Goal: Information Seeking & Learning: Check status

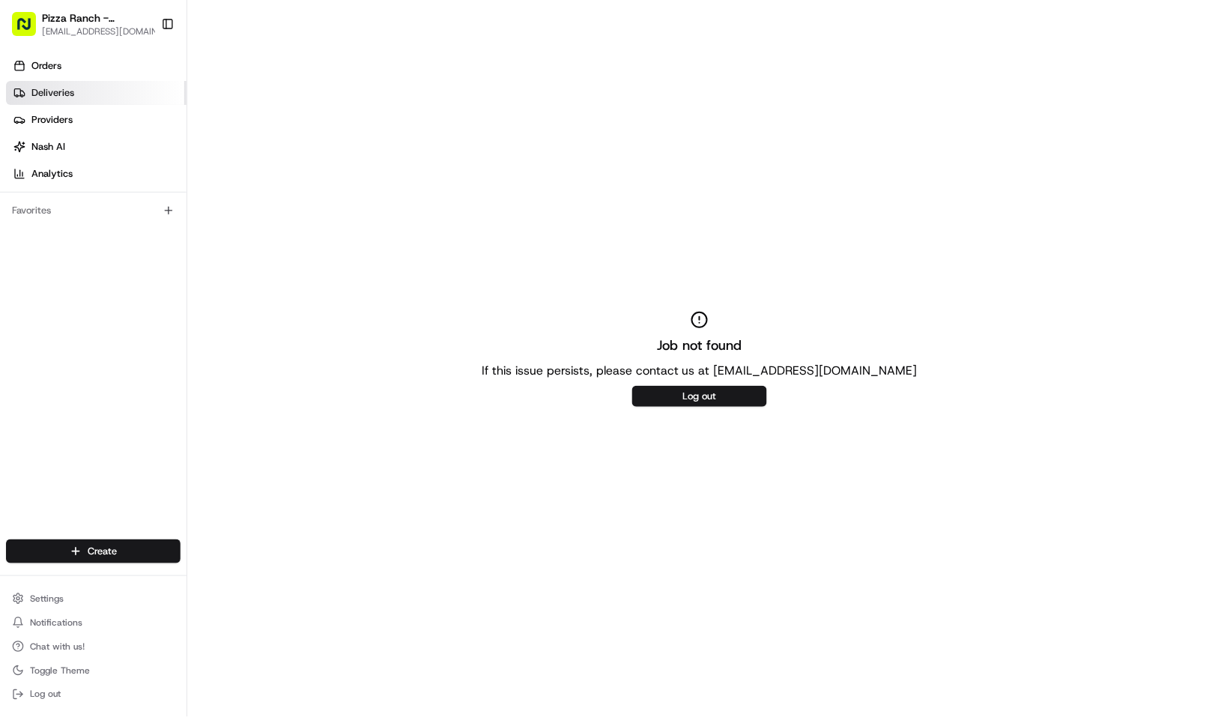
click at [58, 90] on span "Deliveries" at bounding box center [52, 92] width 43 height 13
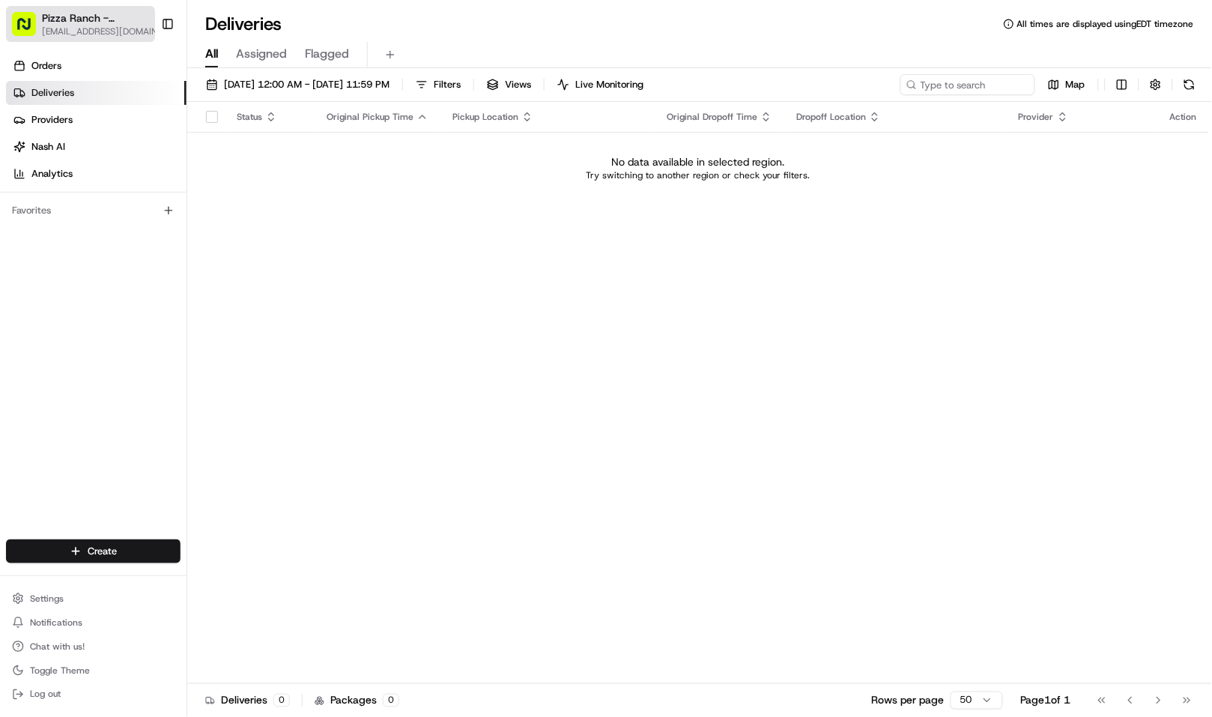
drag, startPoint x: 76, startPoint y: 9, endPoint x: 146, endPoint y: 28, distance: 72.2
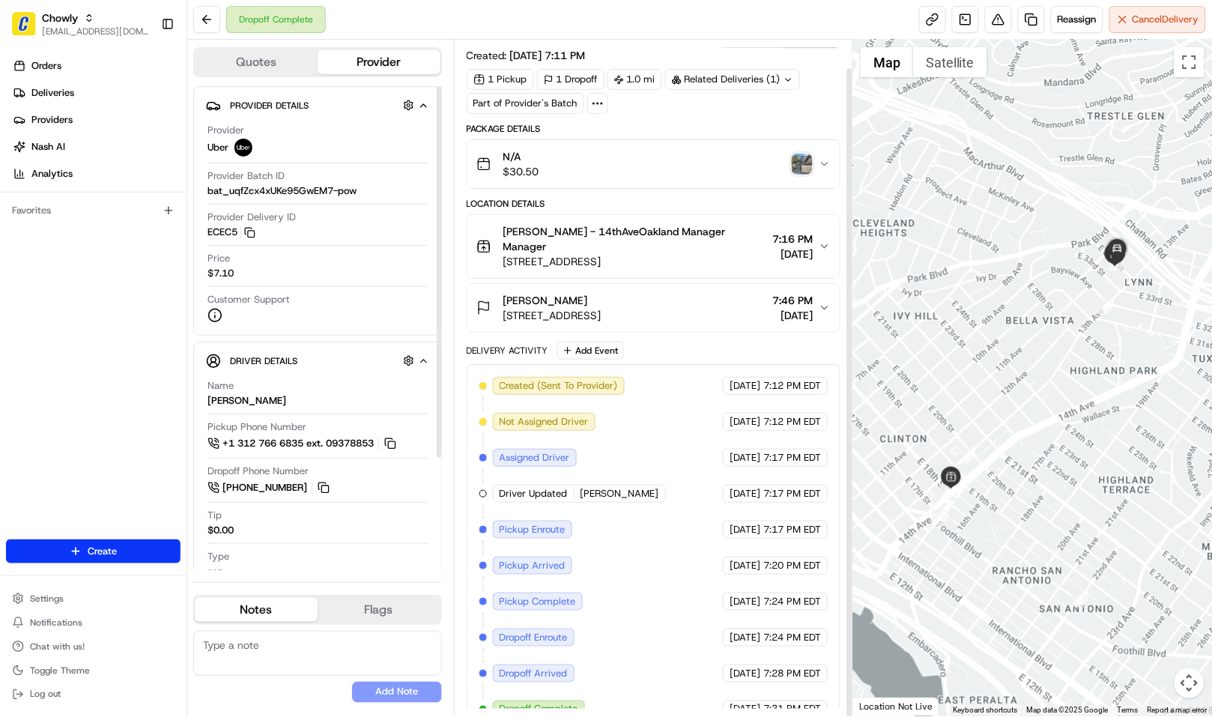
scroll to position [30, 0]
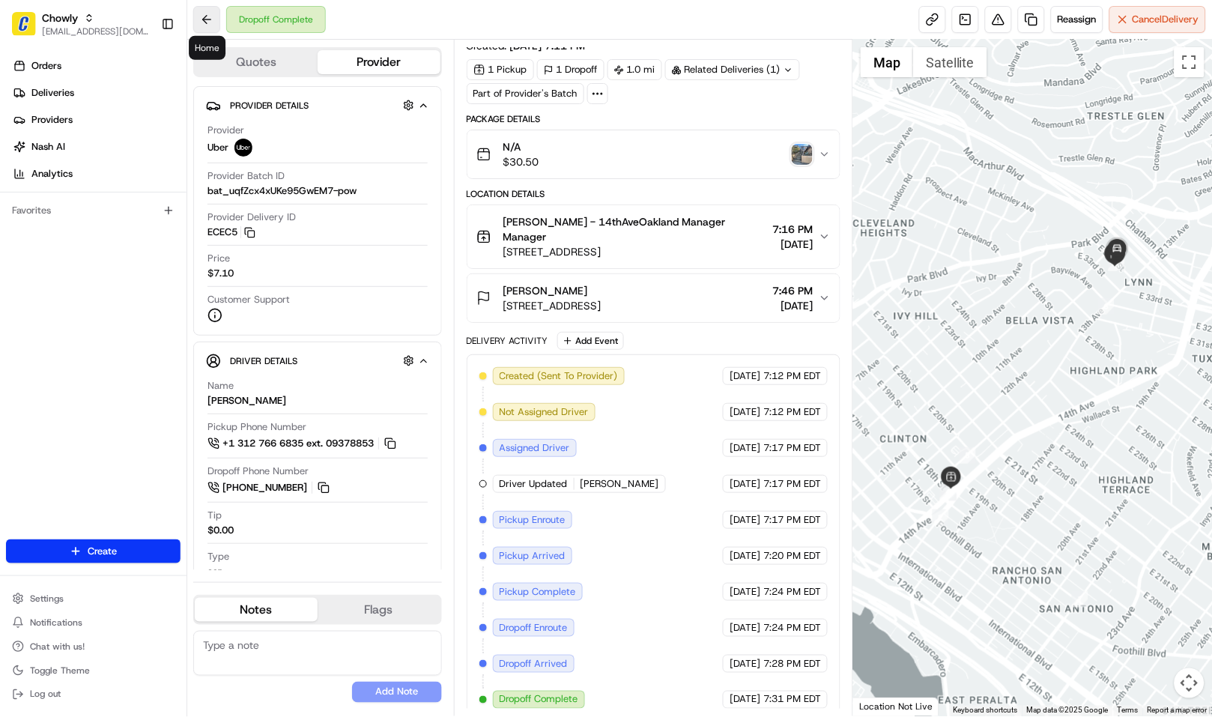
click at [208, 15] on button at bounding box center [206, 19] width 27 height 27
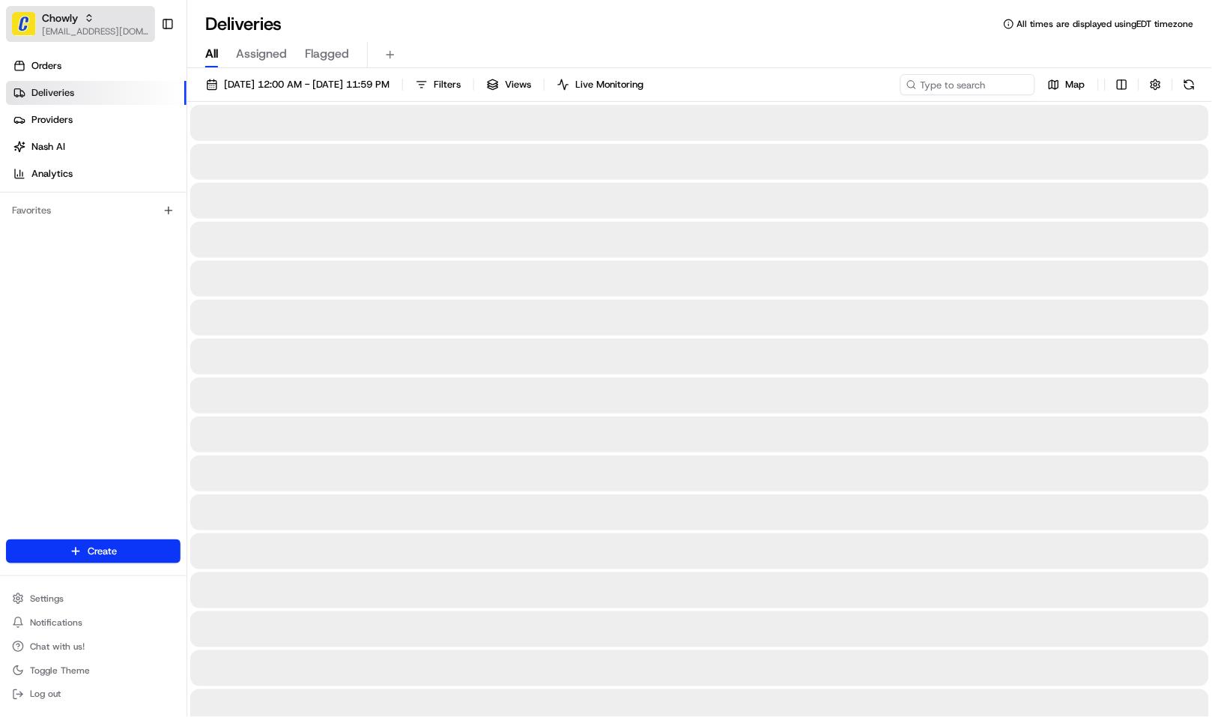
click at [76, 28] on span "[EMAIL_ADDRESS][DOMAIN_NAME]" at bounding box center [95, 31] width 107 height 12
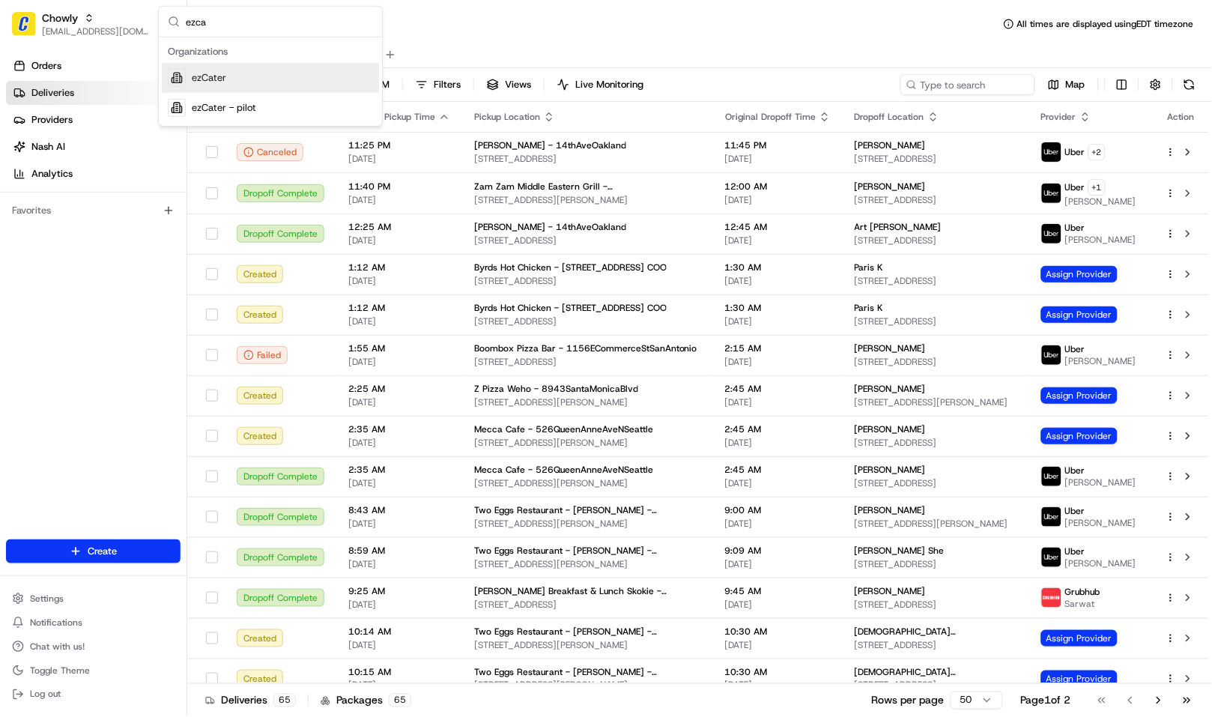
type input "ezca"
click at [253, 88] on div "ezCater" at bounding box center [270, 78] width 217 height 30
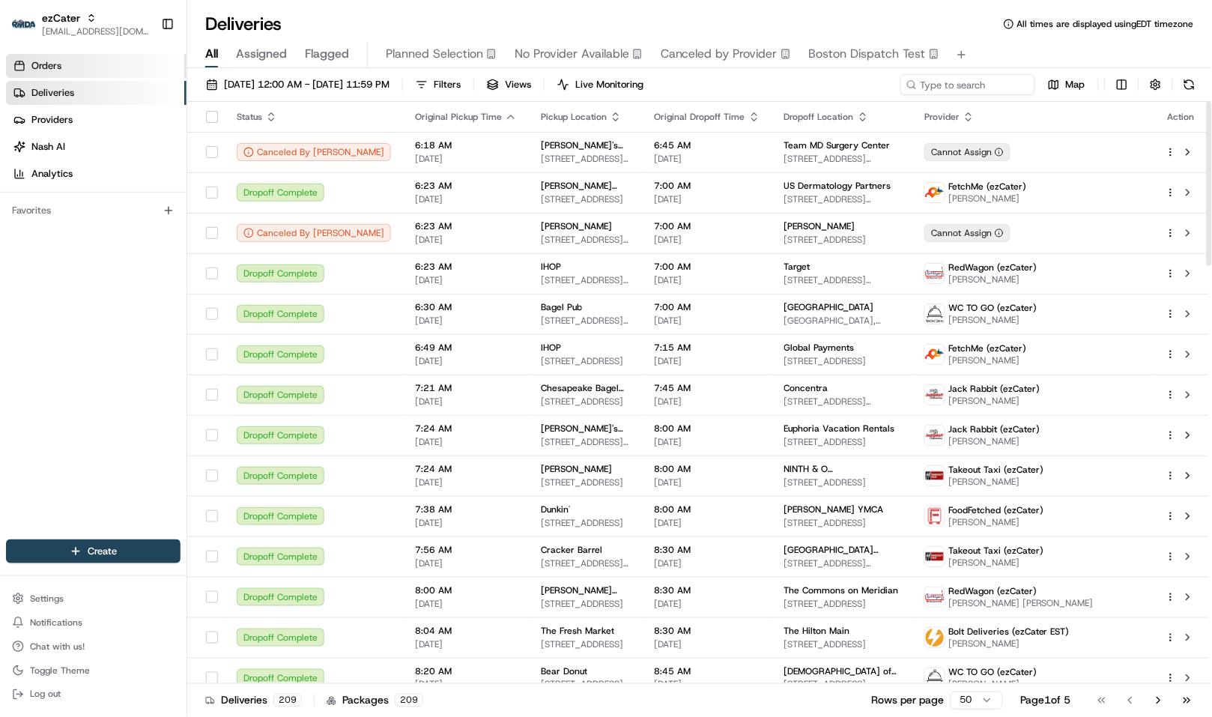
click at [122, 75] on link "Orders" at bounding box center [96, 66] width 181 height 24
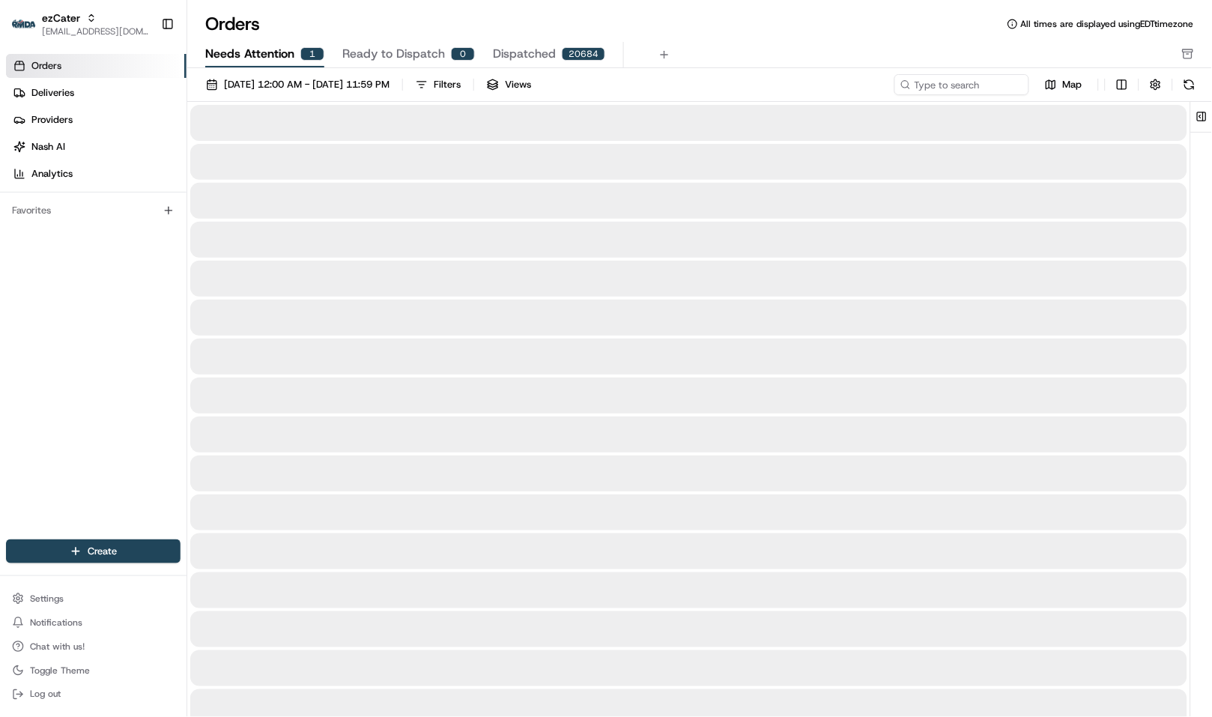
click at [253, 57] on span "Needs Attention" at bounding box center [249, 54] width 89 height 18
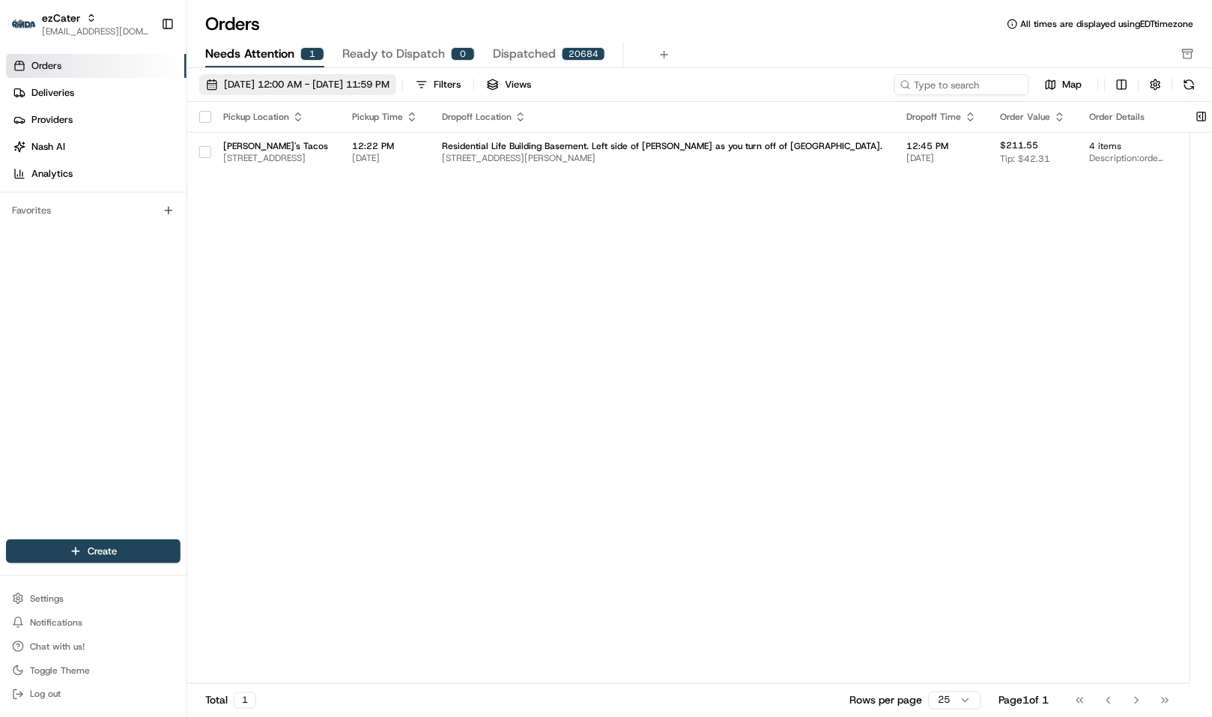
click at [263, 81] on span "08/01/2025 12:00 AM - 08/31/2025 11:59 PM" at bounding box center [307, 84] width 166 height 13
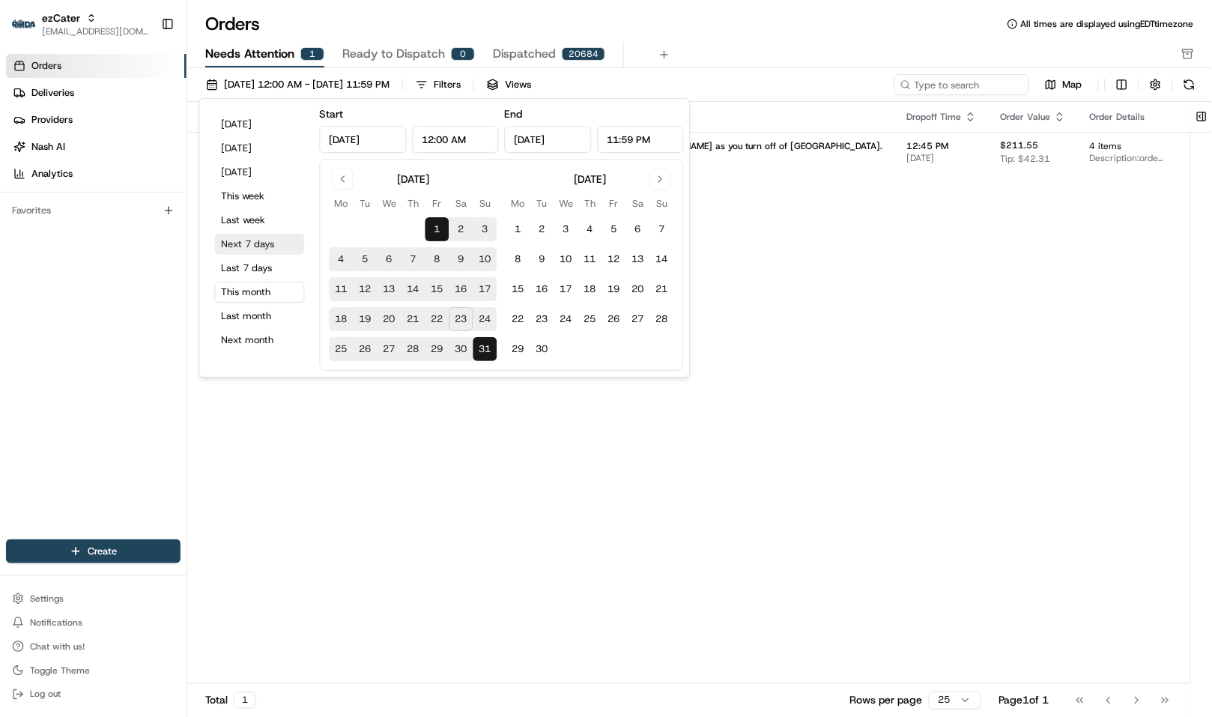
click at [258, 248] on button "Next 7 days" at bounding box center [260, 244] width 90 height 21
type input "Aug 23, 2025"
type input "Aug 30, 2025"
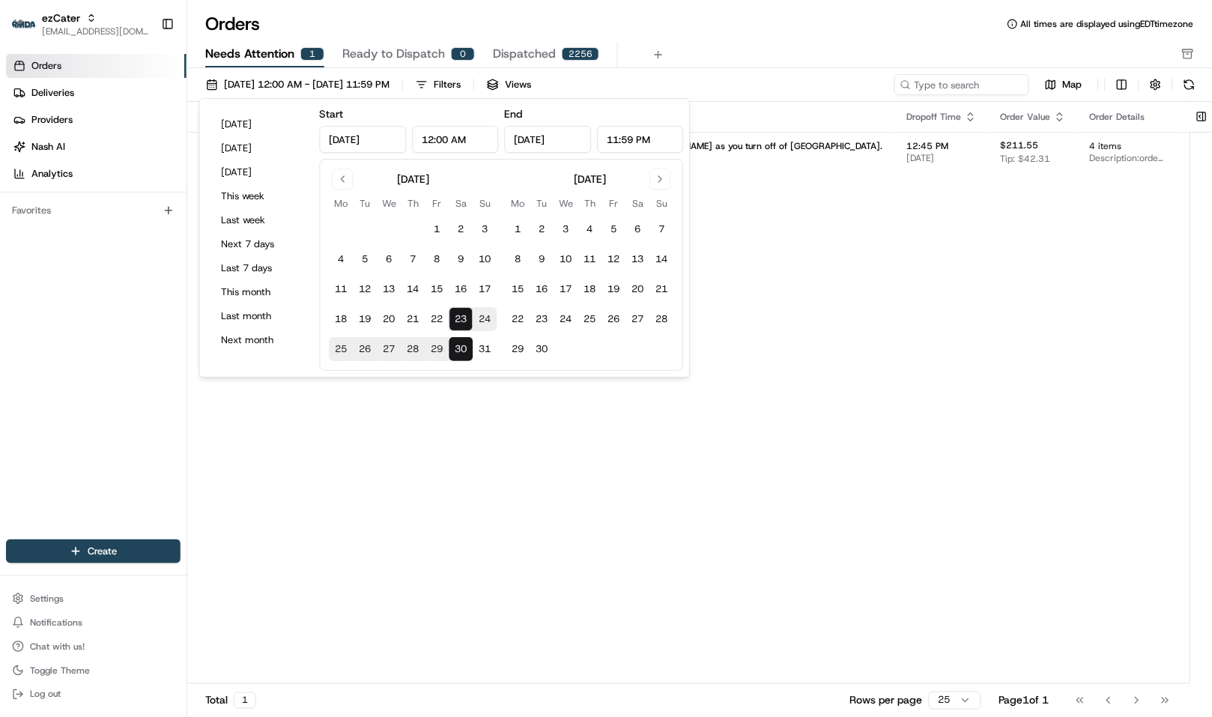
click at [715, 10] on div "Orders All times are displayed using EDT timezone Needs Attention 1 Ready to Di…" at bounding box center [699, 358] width 1025 height 717
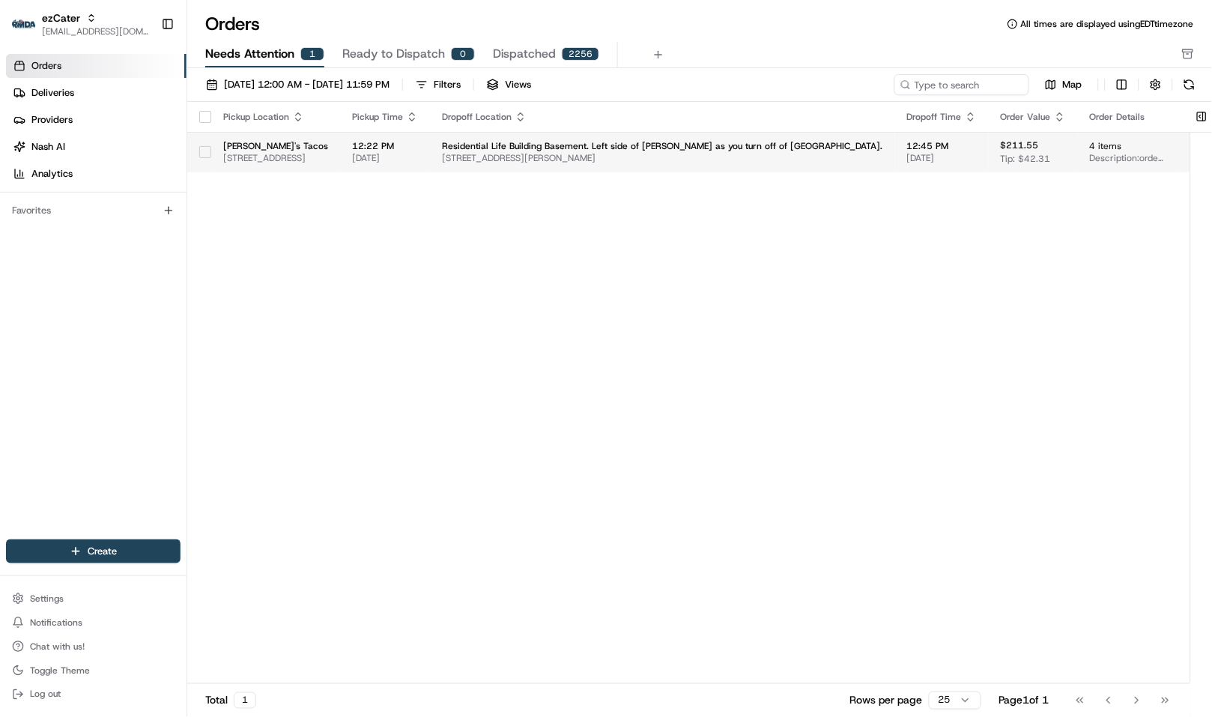
click at [571, 166] on td "Residential Life Building Basement. Left side of Baxter as you turn off of 5th …" at bounding box center [662, 152] width 465 height 40
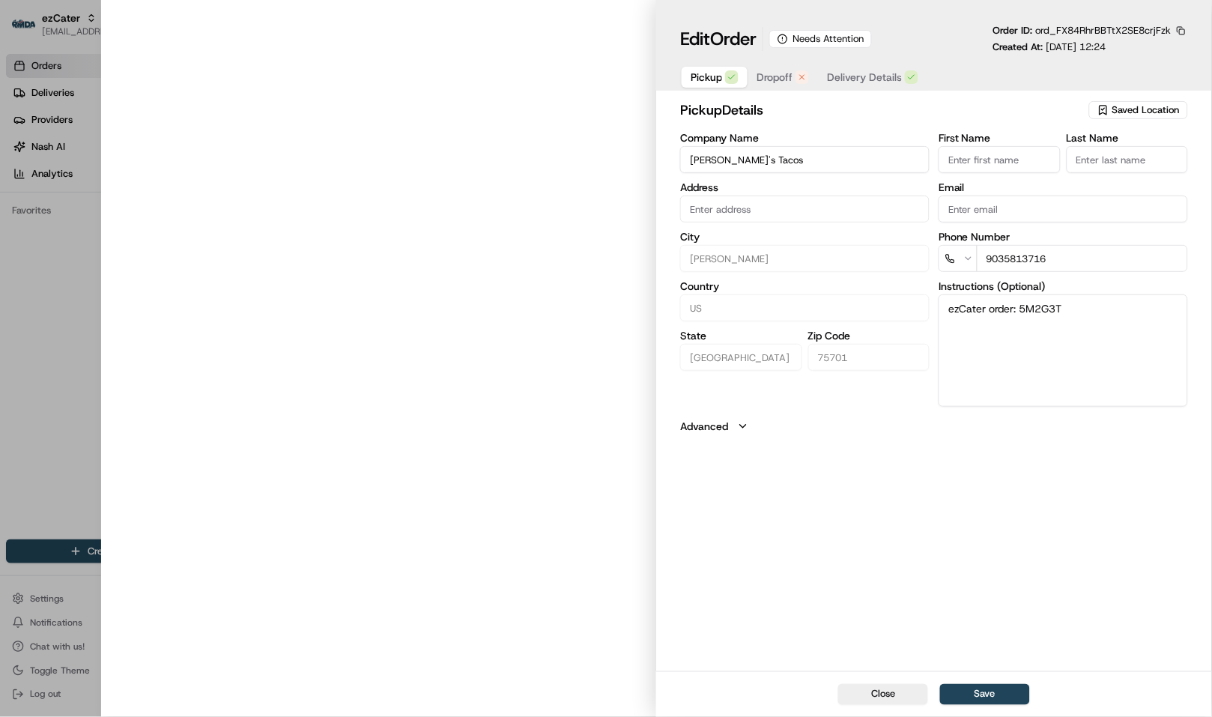
type input "426 E SE Loop 323, Tyler, TX, 75701"
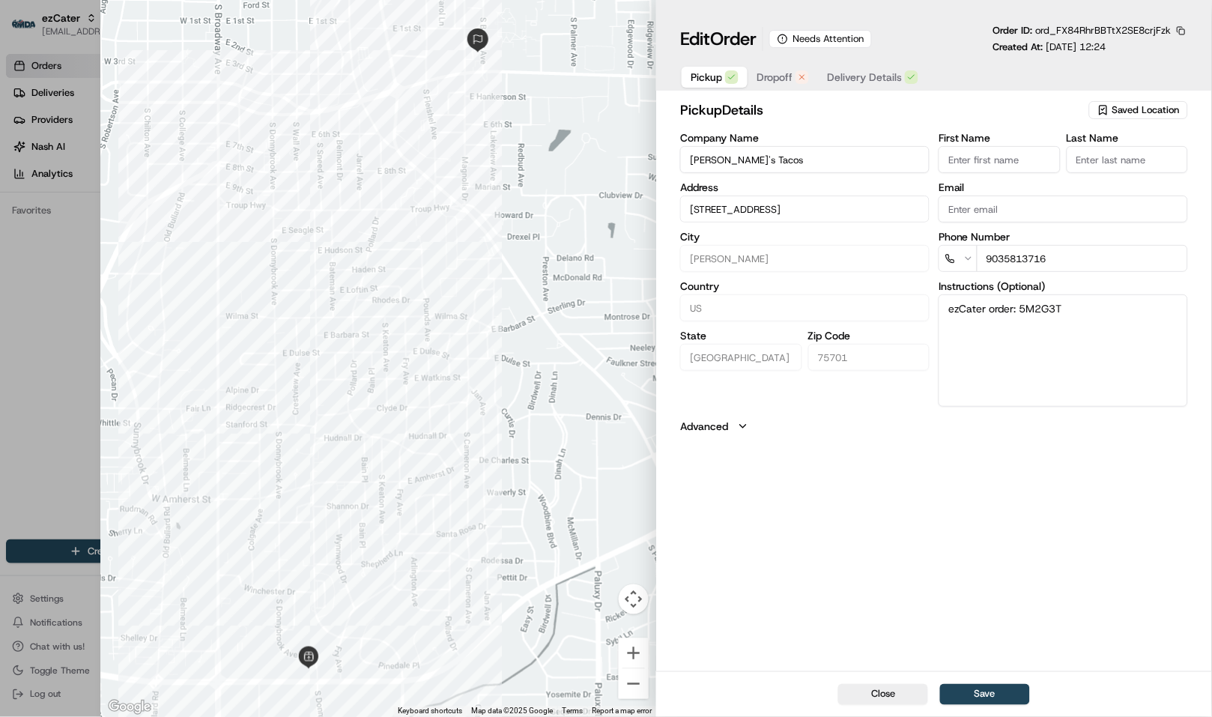
click at [778, 79] on span "Dropoff" at bounding box center [775, 77] width 36 height 15
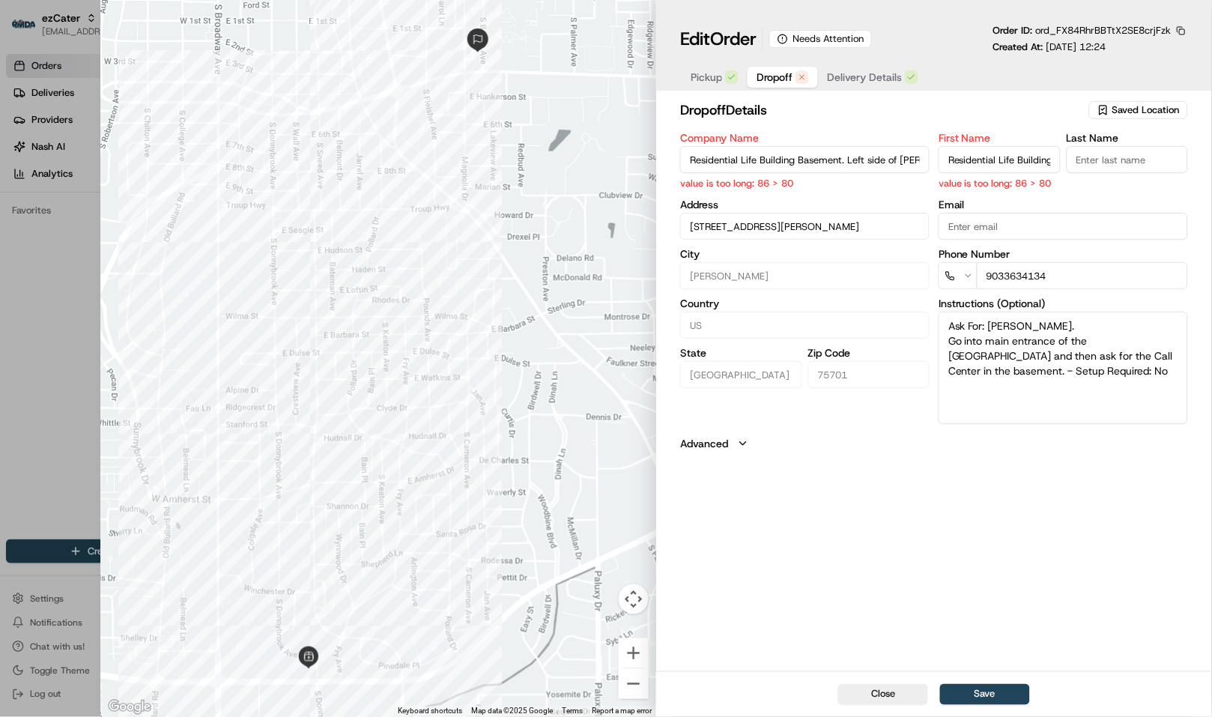
click at [832, 161] on input "Residential Life Building Basement. Left side of Baxter as you turn off of 5th …" at bounding box center [805, 159] width 250 height 27
click at [712, 79] on span "Pickup" at bounding box center [706, 77] width 31 height 15
click at [767, 76] on span "Dropoff" at bounding box center [775, 77] width 36 height 15
click at [853, 82] on span "Delivery Details" at bounding box center [864, 77] width 75 height 15
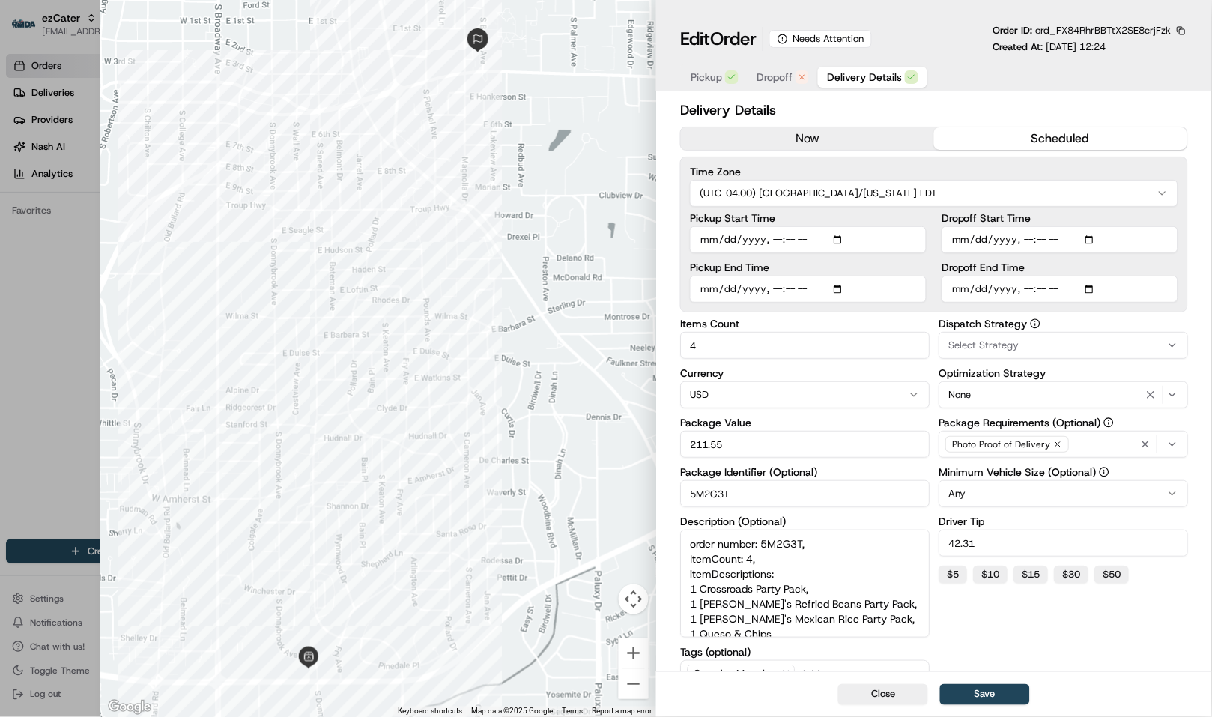
scroll to position [10, 0]
click at [1023, 340] on div "Select Strategy" at bounding box center [1064, 345] width 242 height 13
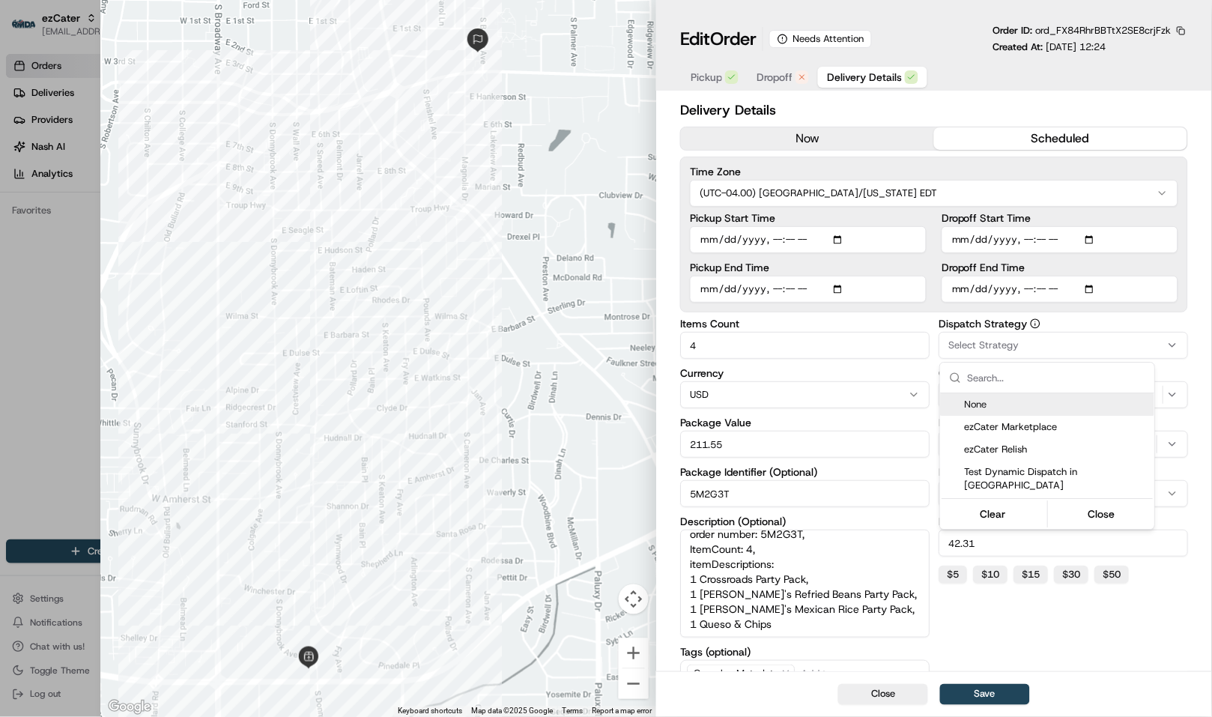
click at [1023, 340] on div at bounding box center [606, 358] width 1212 height 717
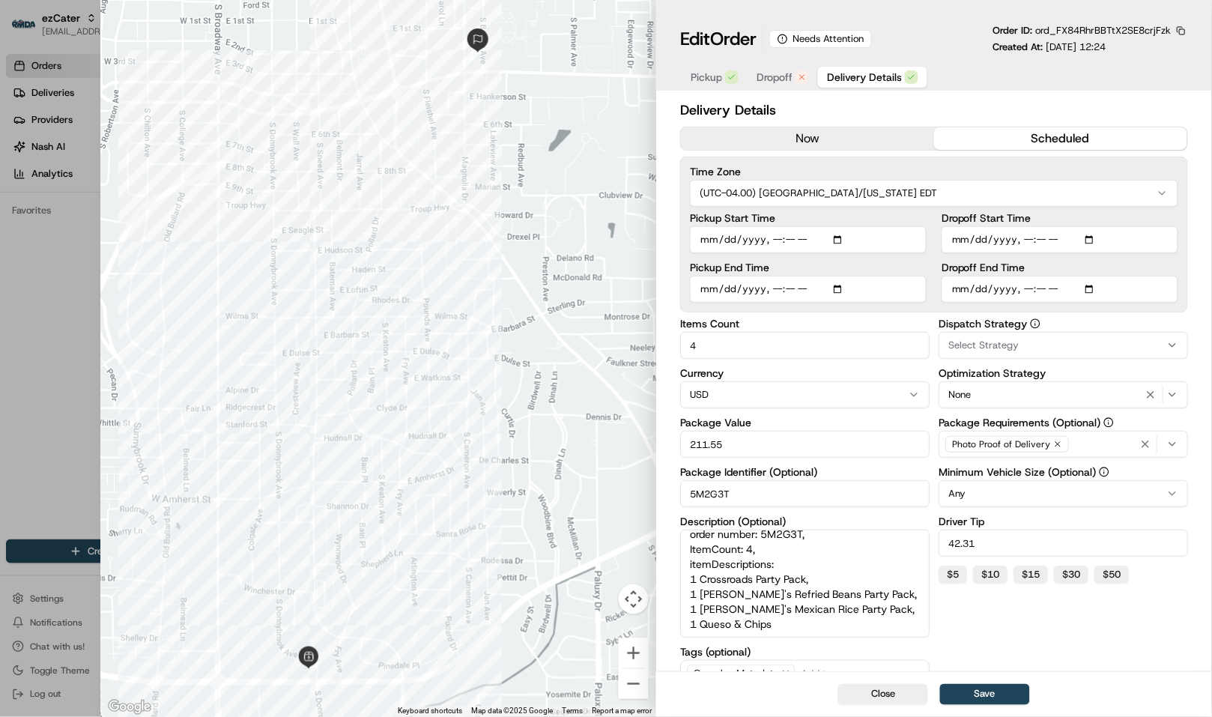
click at [1023, 340] on div "Select Strategy" at bounding box center [1064, 345] width 242 height 13
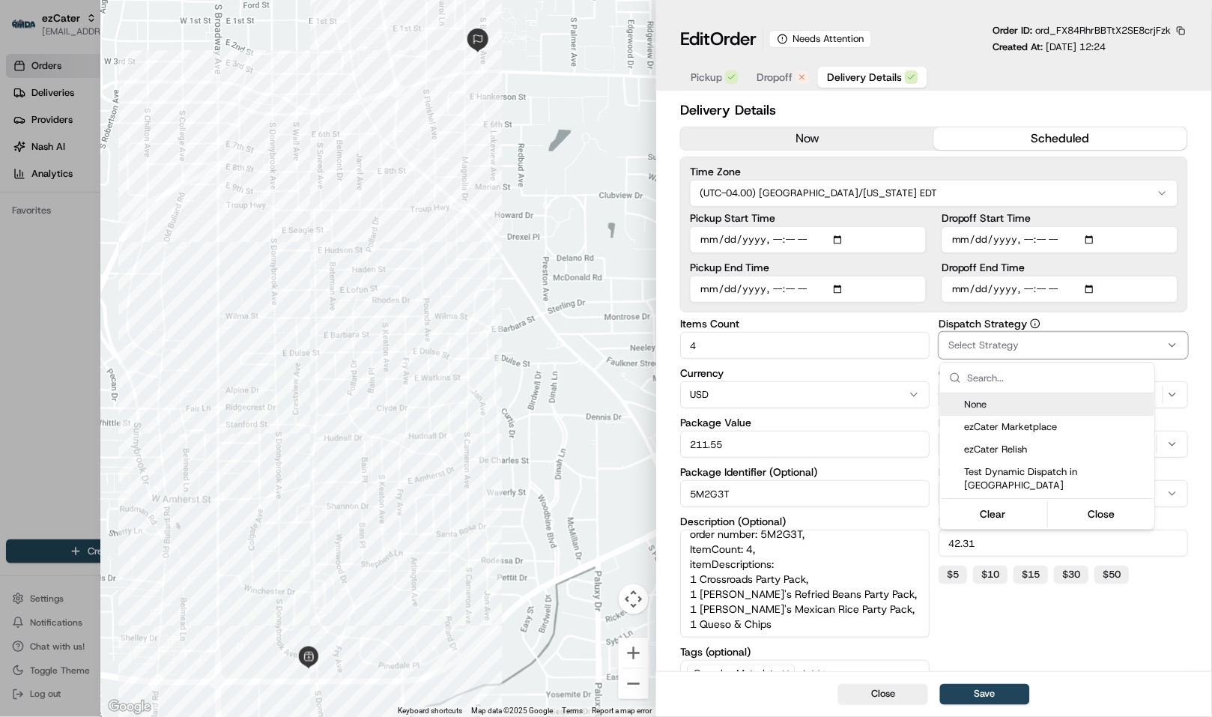
click at [1023, 340] on div at bounding box center [606, 358] width 1212 height 717
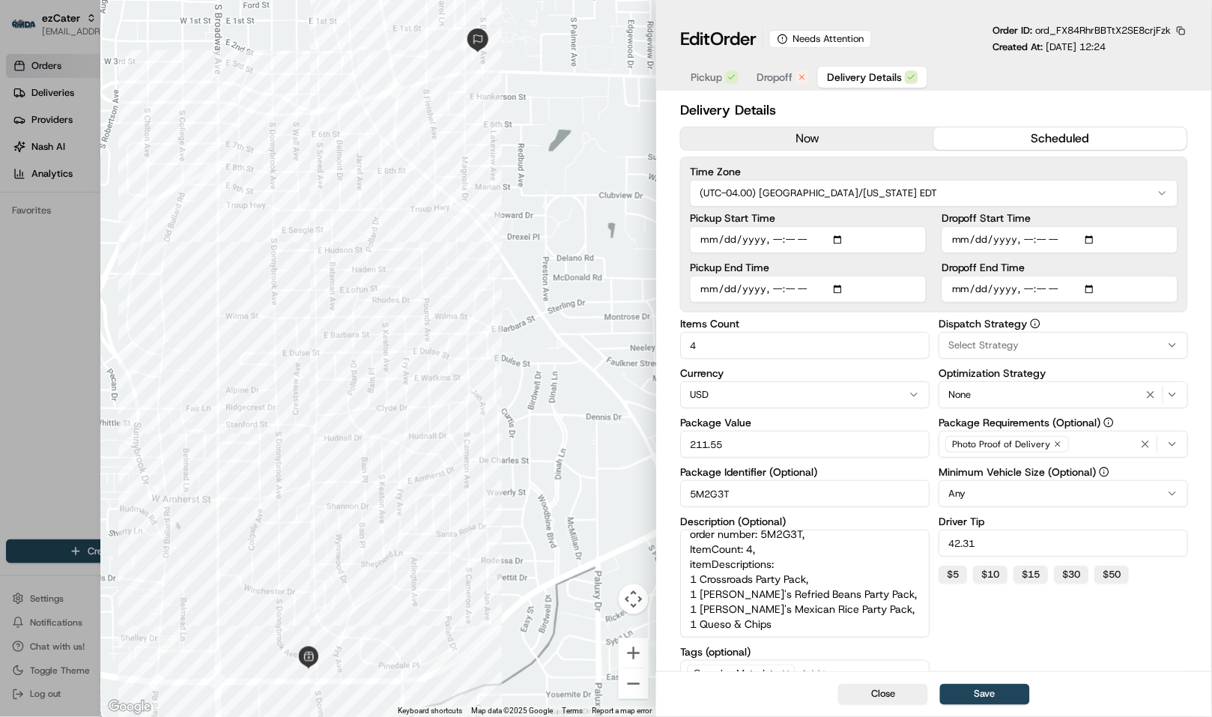
click at [793, 75] on span "Dropoff" at bounding box center [775, 77] width 36 height 15
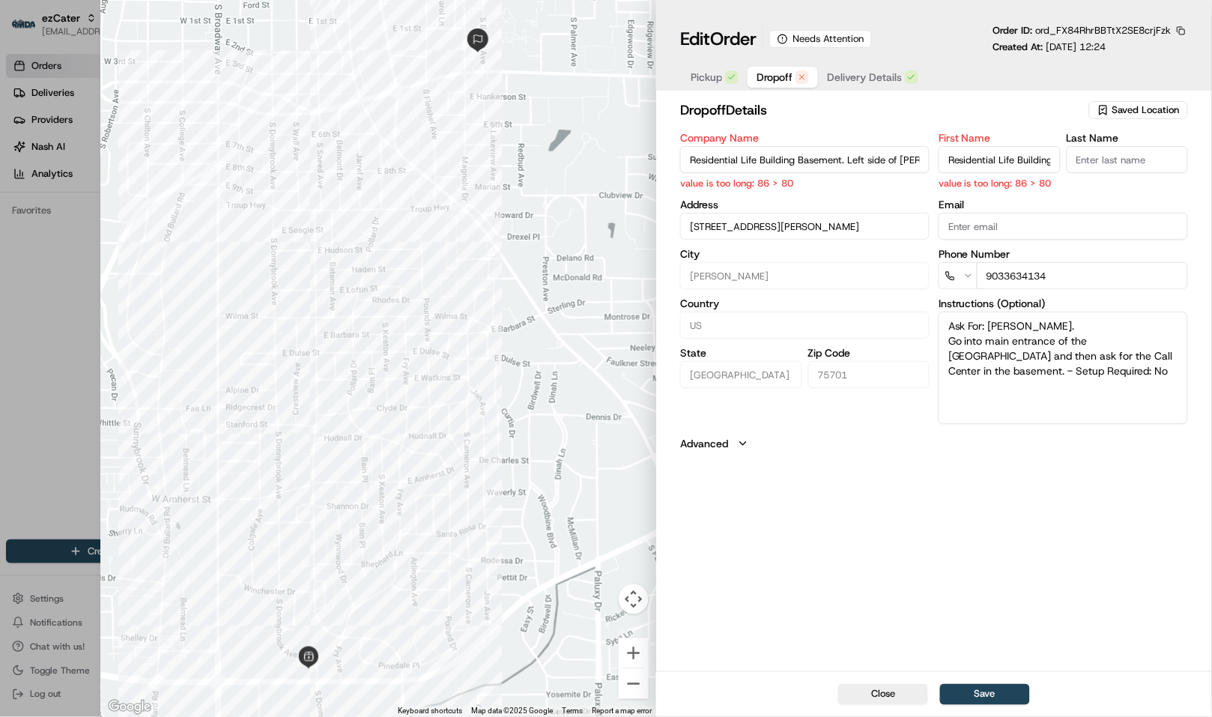
click at [38, 48] on div at bounding box center [606, 358] width 1212 height 717
type input "+1"
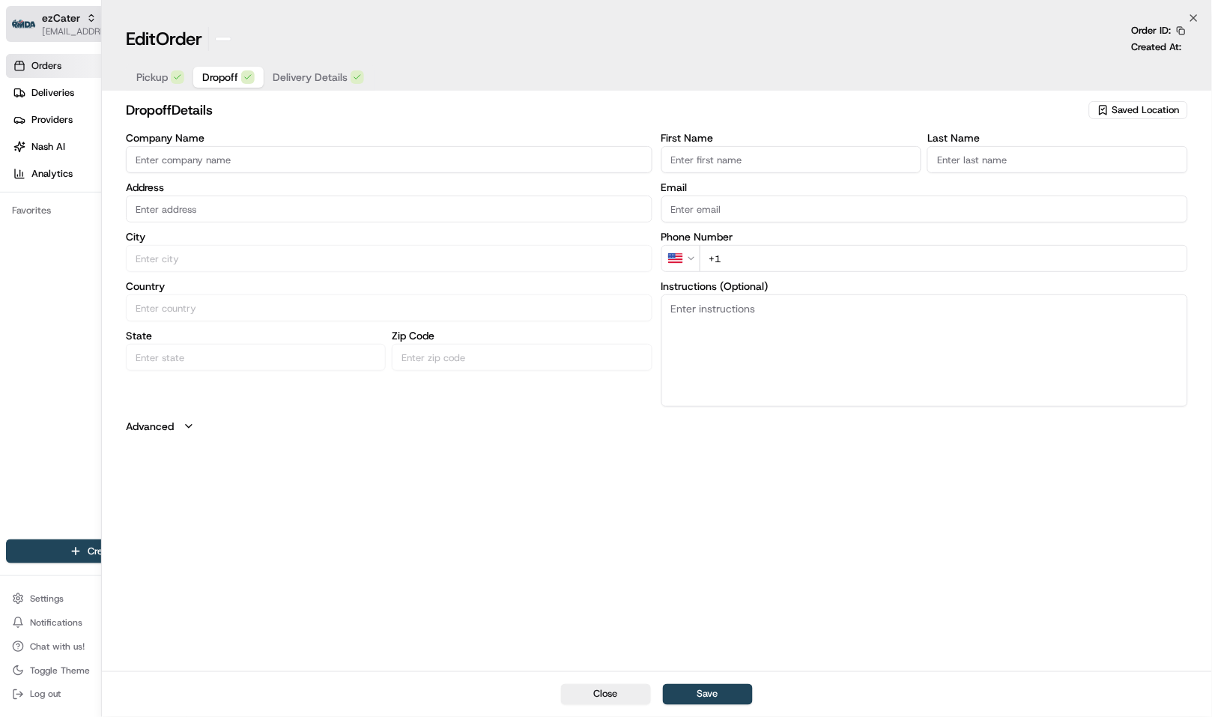
click at [81, 19] on div "ezCater" at bounding box center [95, 17] width 107 height 15
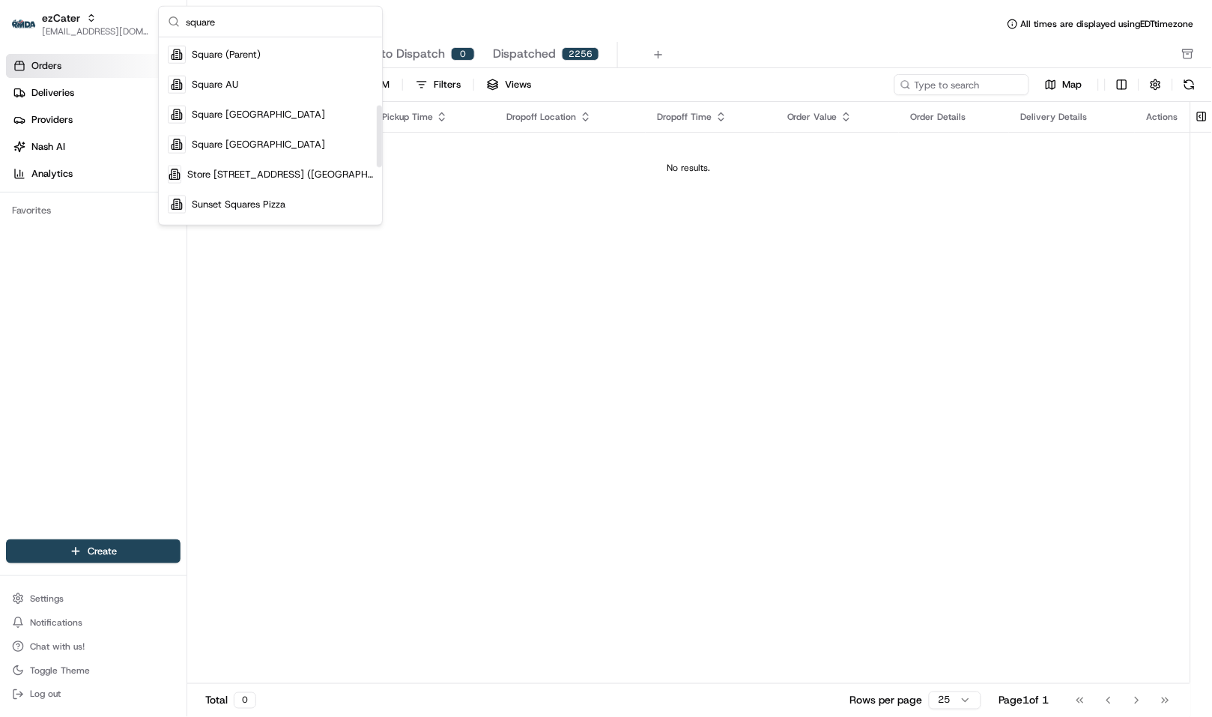
scroll to position [333, 0]
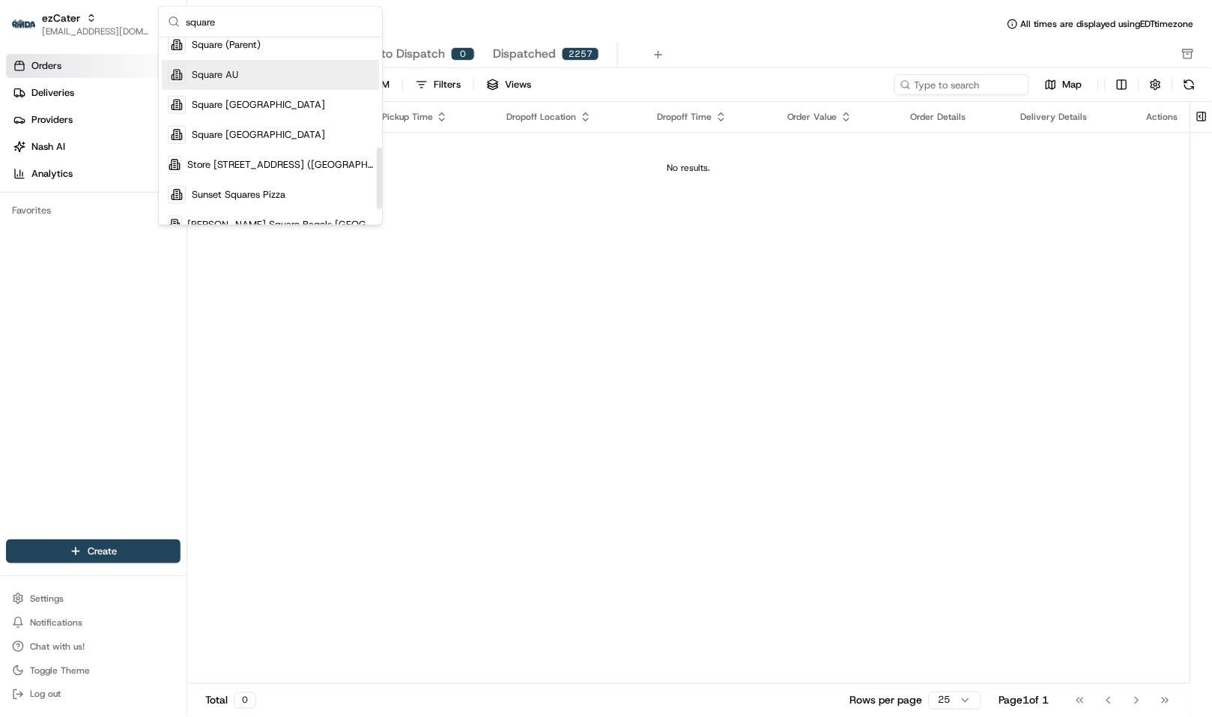
type input "square"
click at [266, 77] on div "Square AU" at bounding box center [270, 75] width 217 height 30
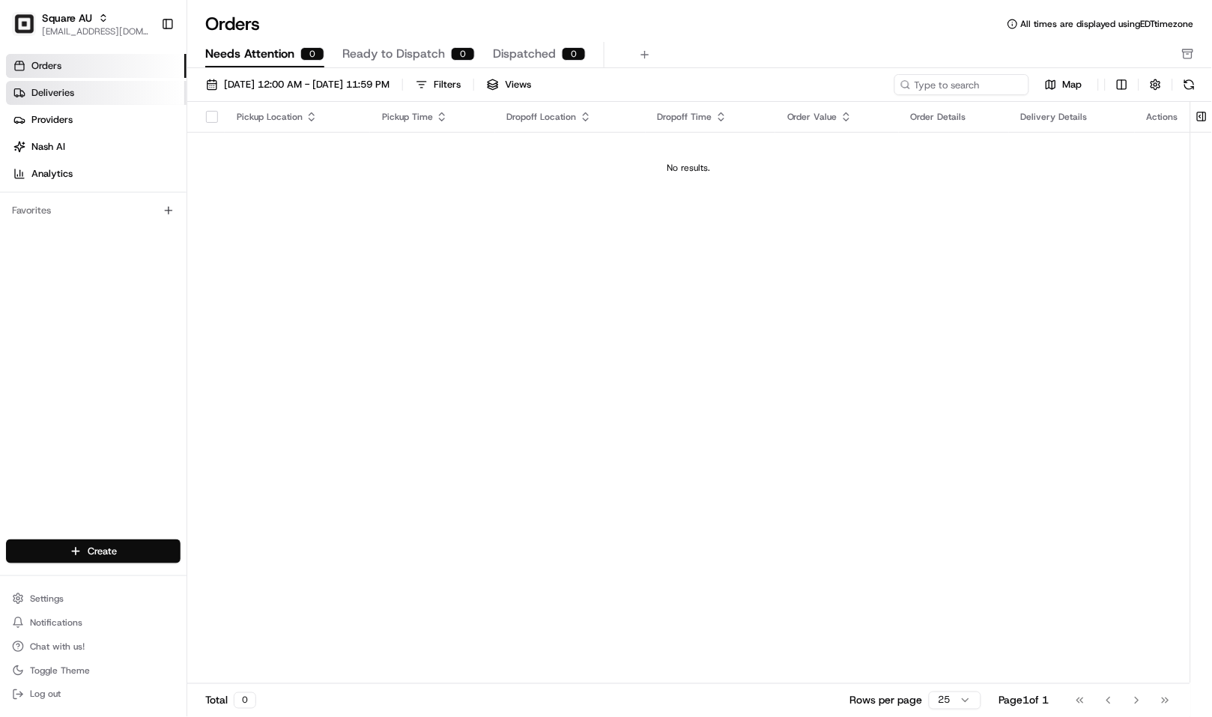
click at [69, 86] on span "Deliveries" at bounding box center [52, 92] width 43 height 13
